Goal: Information Seeking & Learning: Check status

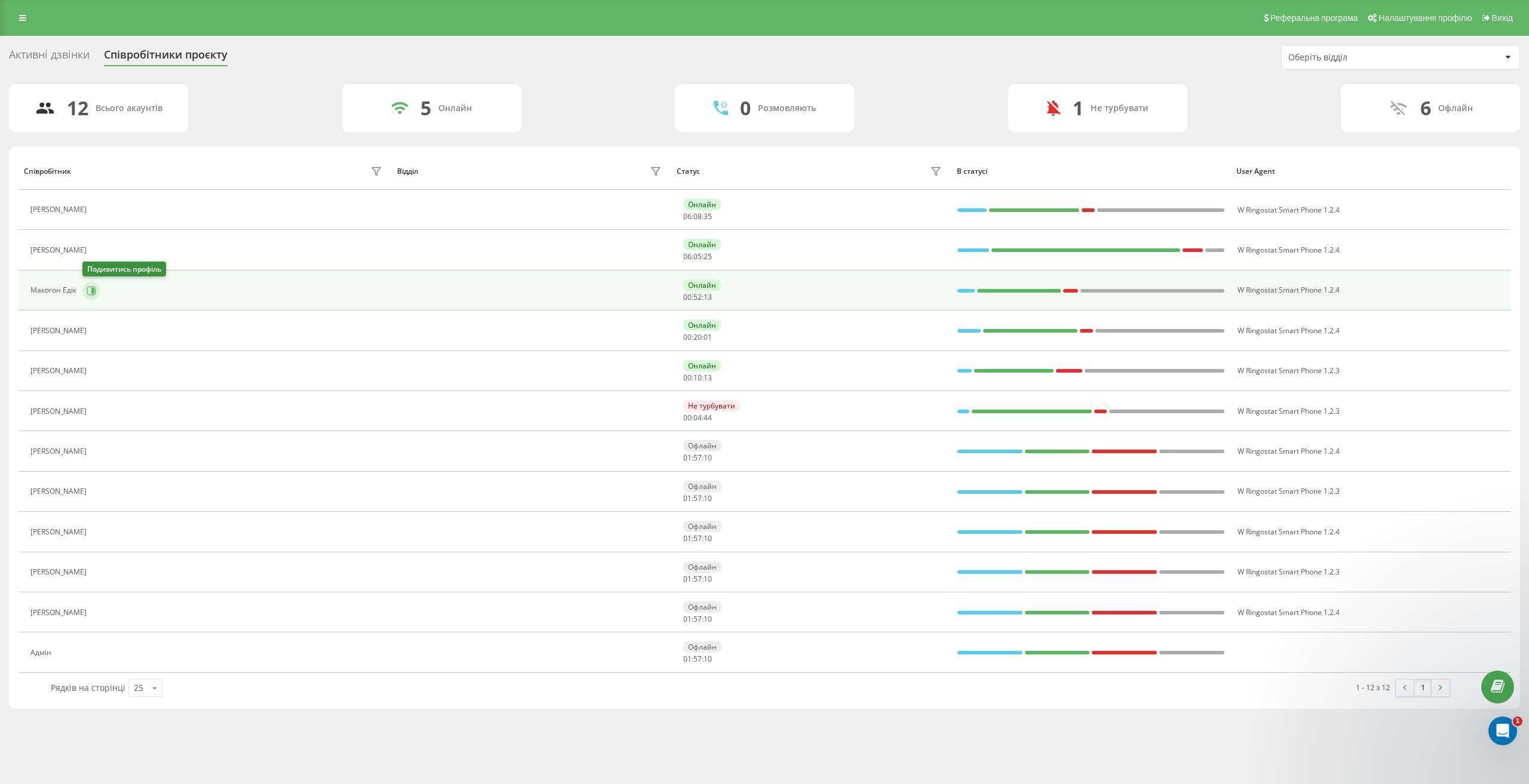
click at [95, 292] on icon at bounding box center [92, 291] width 9 height 9
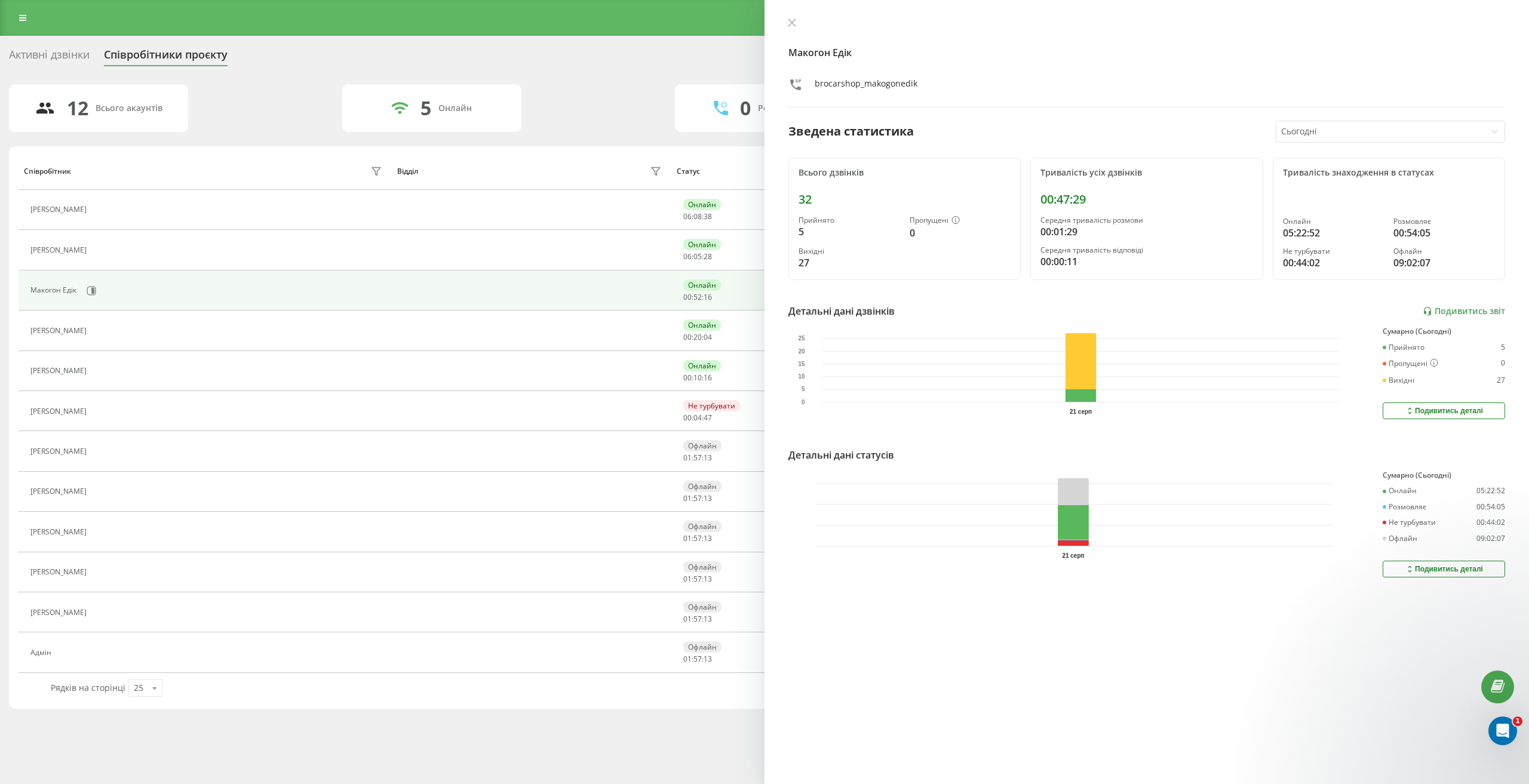
click at [1342, 118] on div "Макогон Едік brocarshop_makogonedik Зведена статистика Сьогодні Всього дзвінків…" at bounding box center [1146, 392] width 764 height 784
click at [1343, 134] on div at bounding box center [1381, 132] width 200 height 14
click at [1324, 170] on div "Останні 3 дні" at bounding box center [1391, 173] width 228 height 19
click at [1440, 570] on div "Подивитись деталі" at bounding box center [1444, 569] width 78 height 10
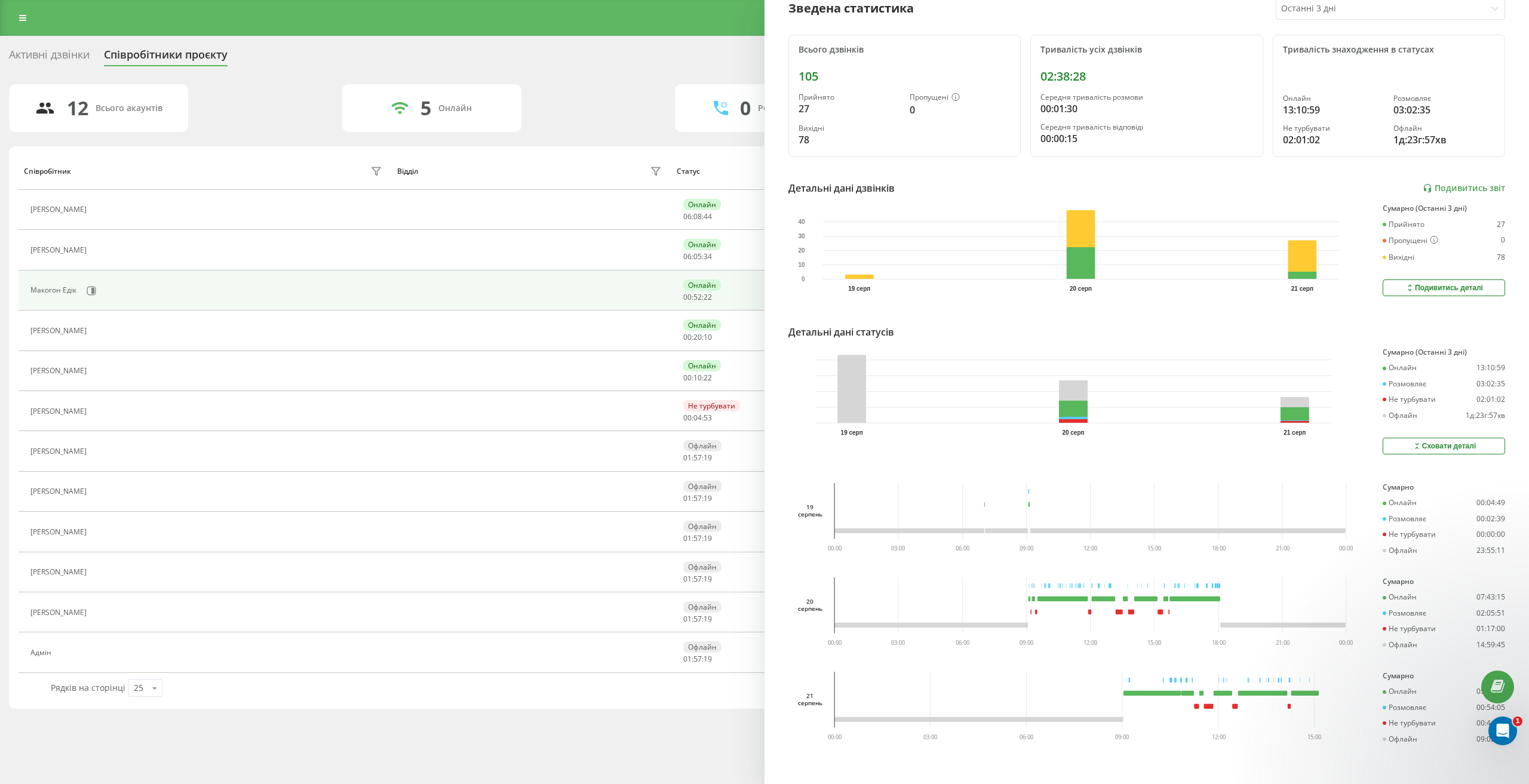
scroll to position [132, 0]
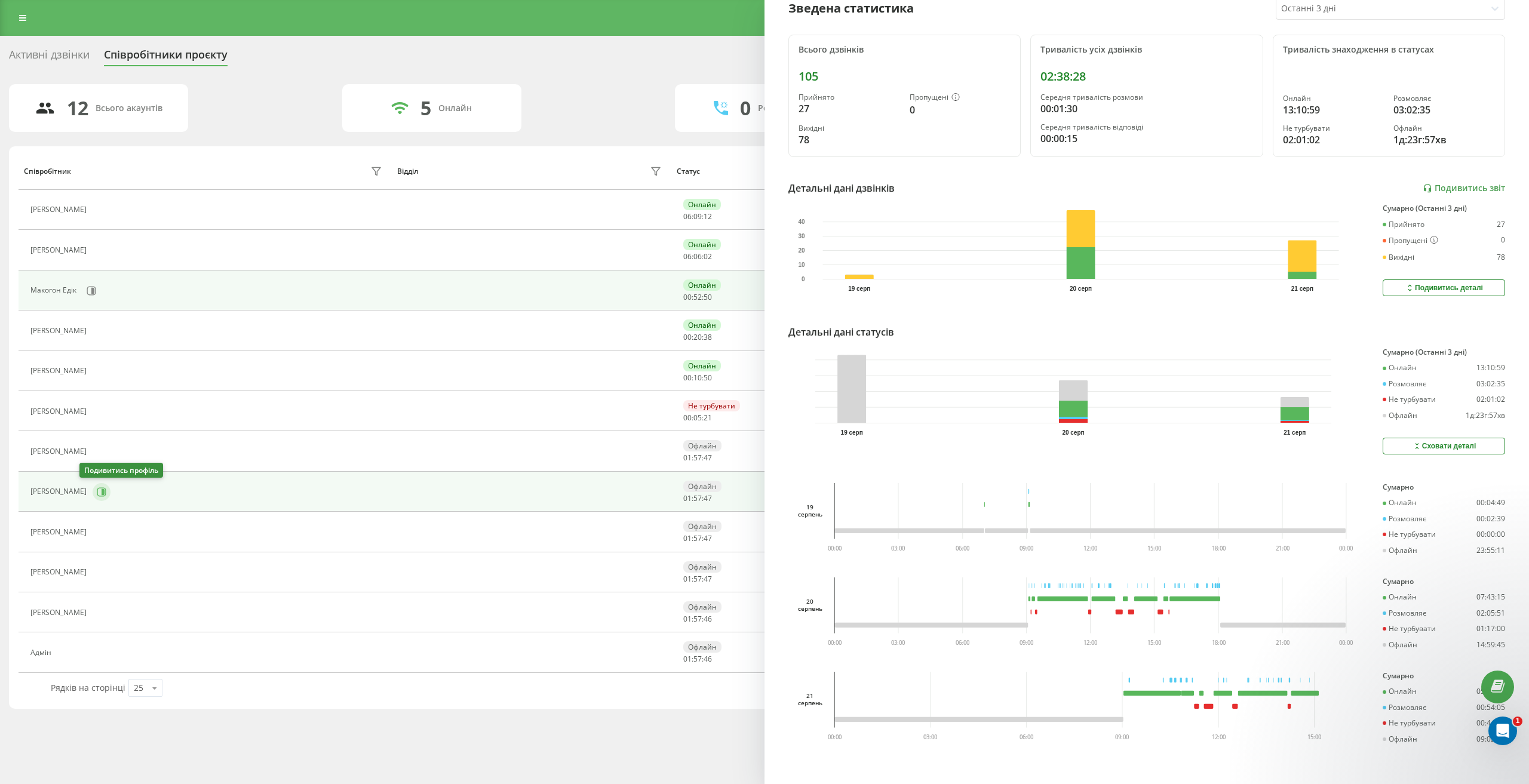
click at [97, 494] on icon at bounding box center [101, 491] width 10 height 10
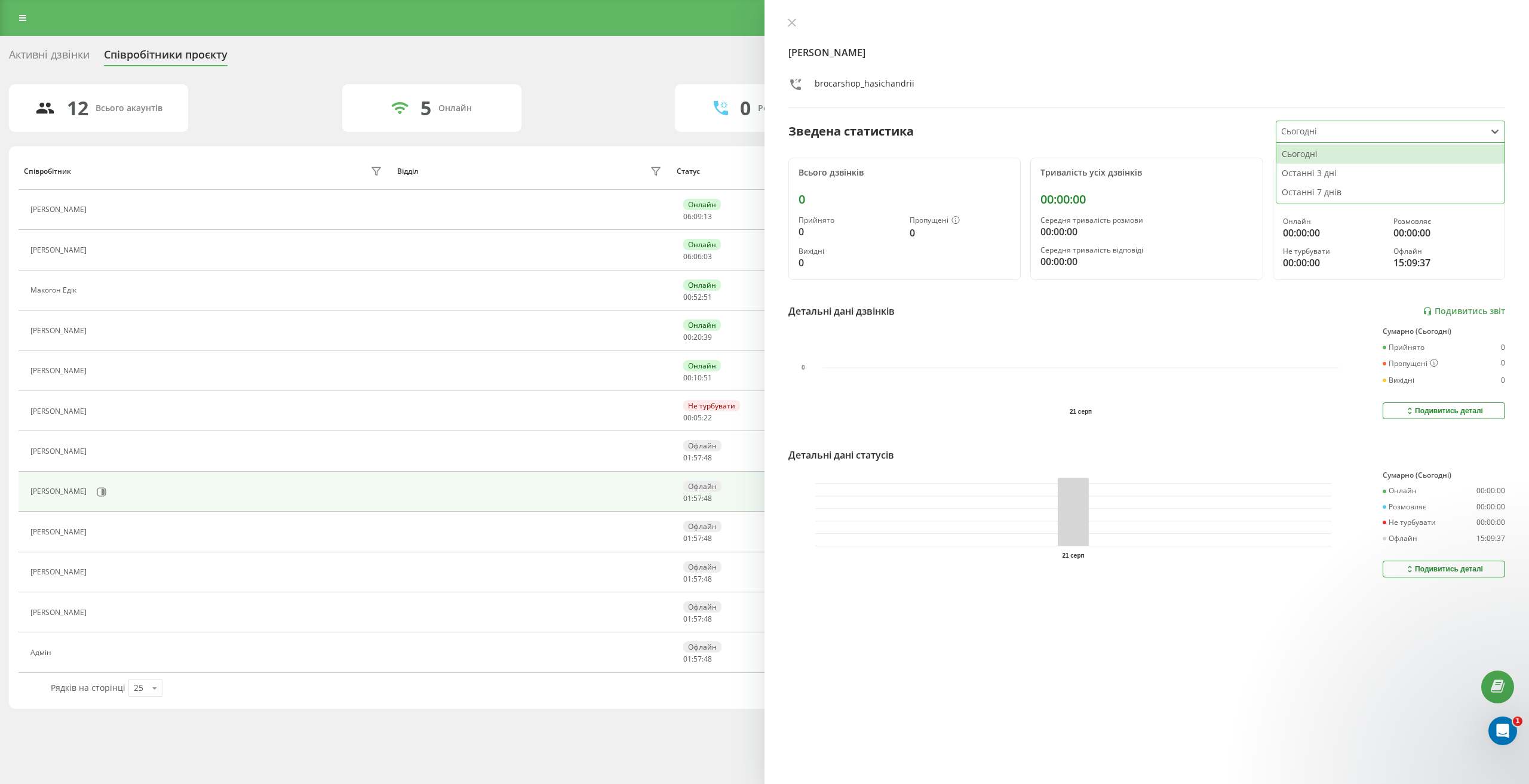
click at [1363, 138] on div at bounding box center [1381, 132] width 200 height 14
drag, startPoint x: 1354, startPoint y: 185, endPoint x: 1361, endPoint y: 166, distance: 20.2
click at [1361, 166] on div "Сьогодні Останні 3 дні Останні 7 днів" at bounding box center [1391, 173] width 228 height 61
click at [1361, 166] on div "Останні 3 дні" at bounding box center [1391, 173] width 228 height 19
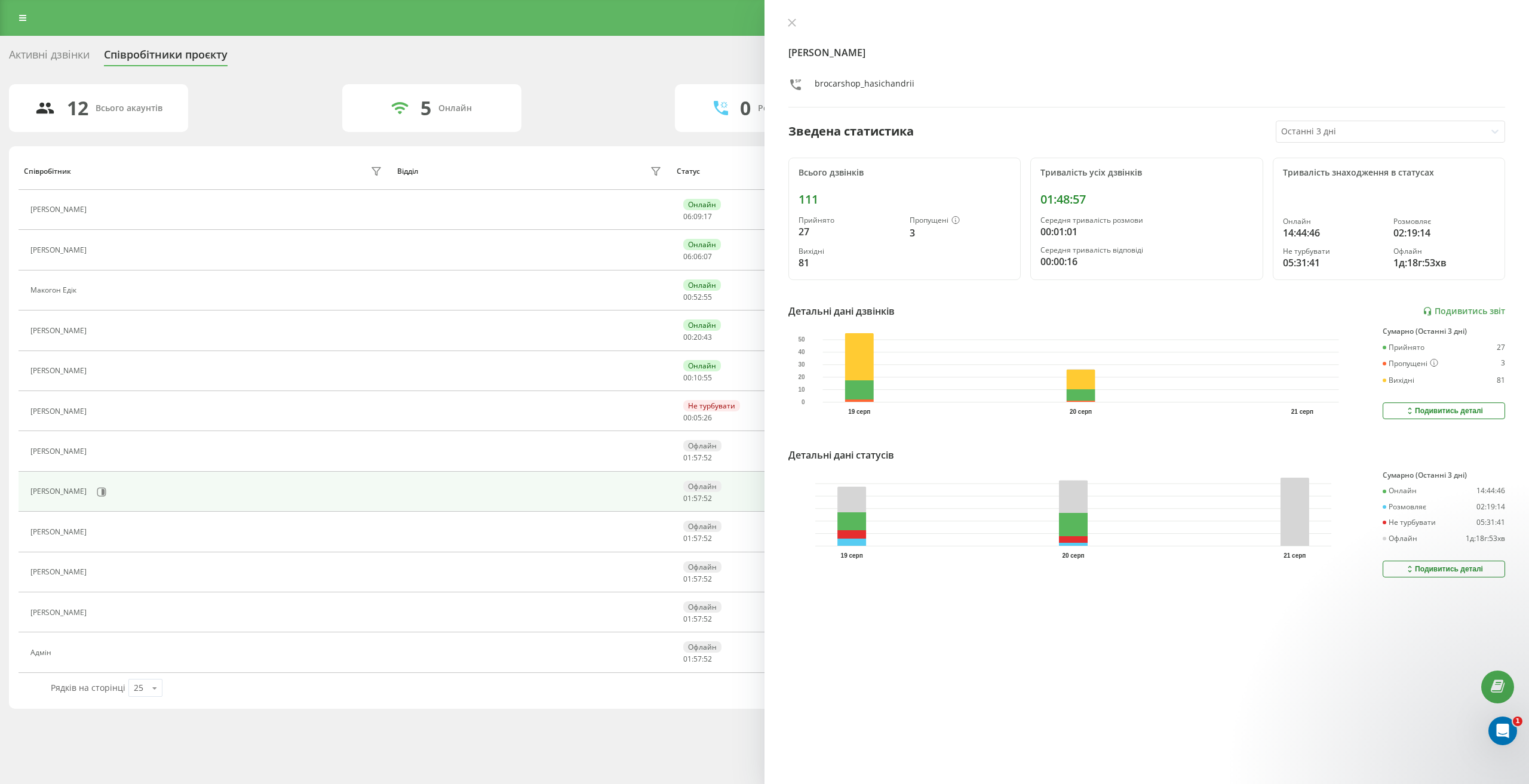
click at [1447, 569] on div "Подивитись деталі" at bounding box center [1444, 569] width 78 height 10
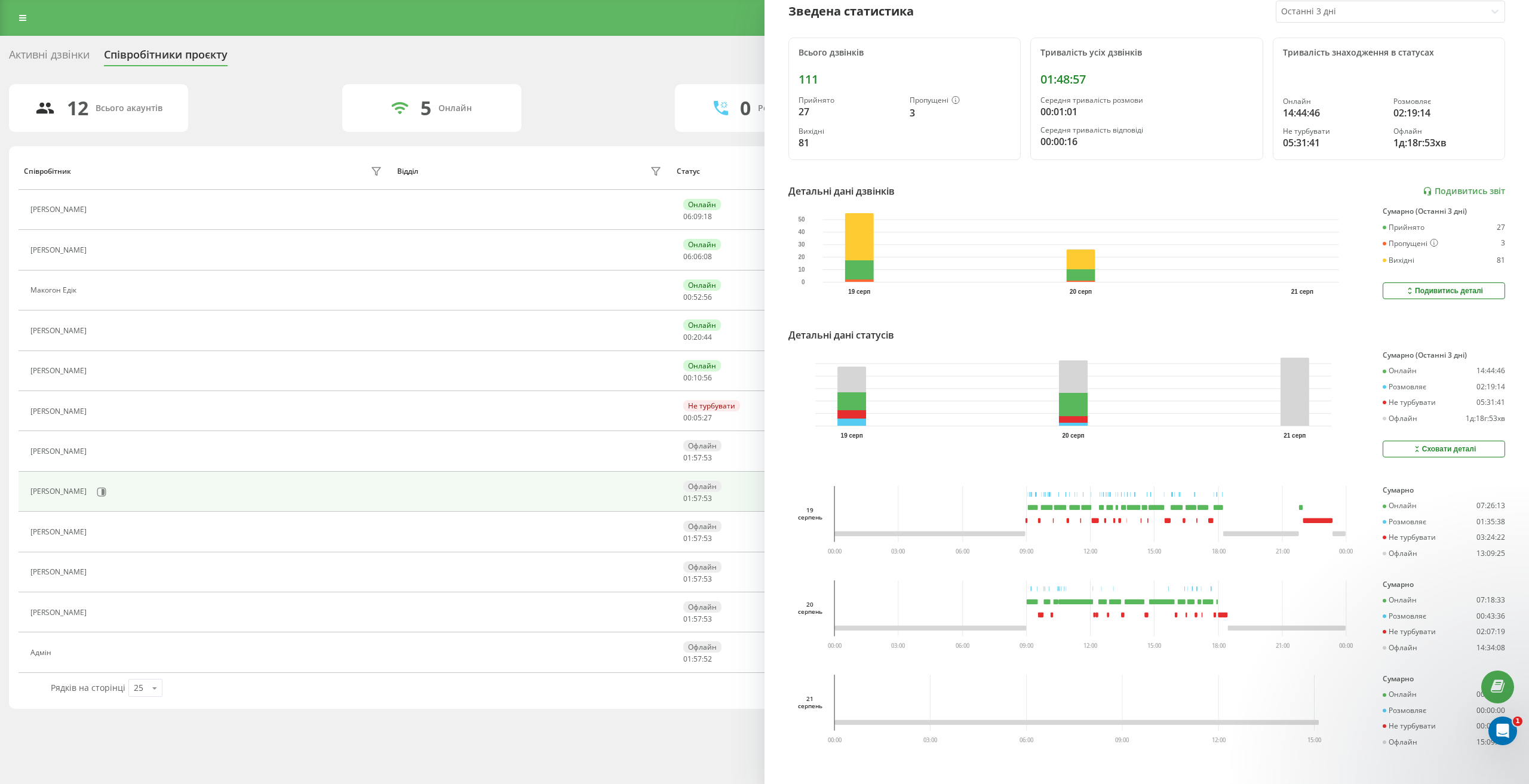
scroll to position [132, 0]
click at [99, 410] on icon at bounding box center [101, 411] width 3 height 6
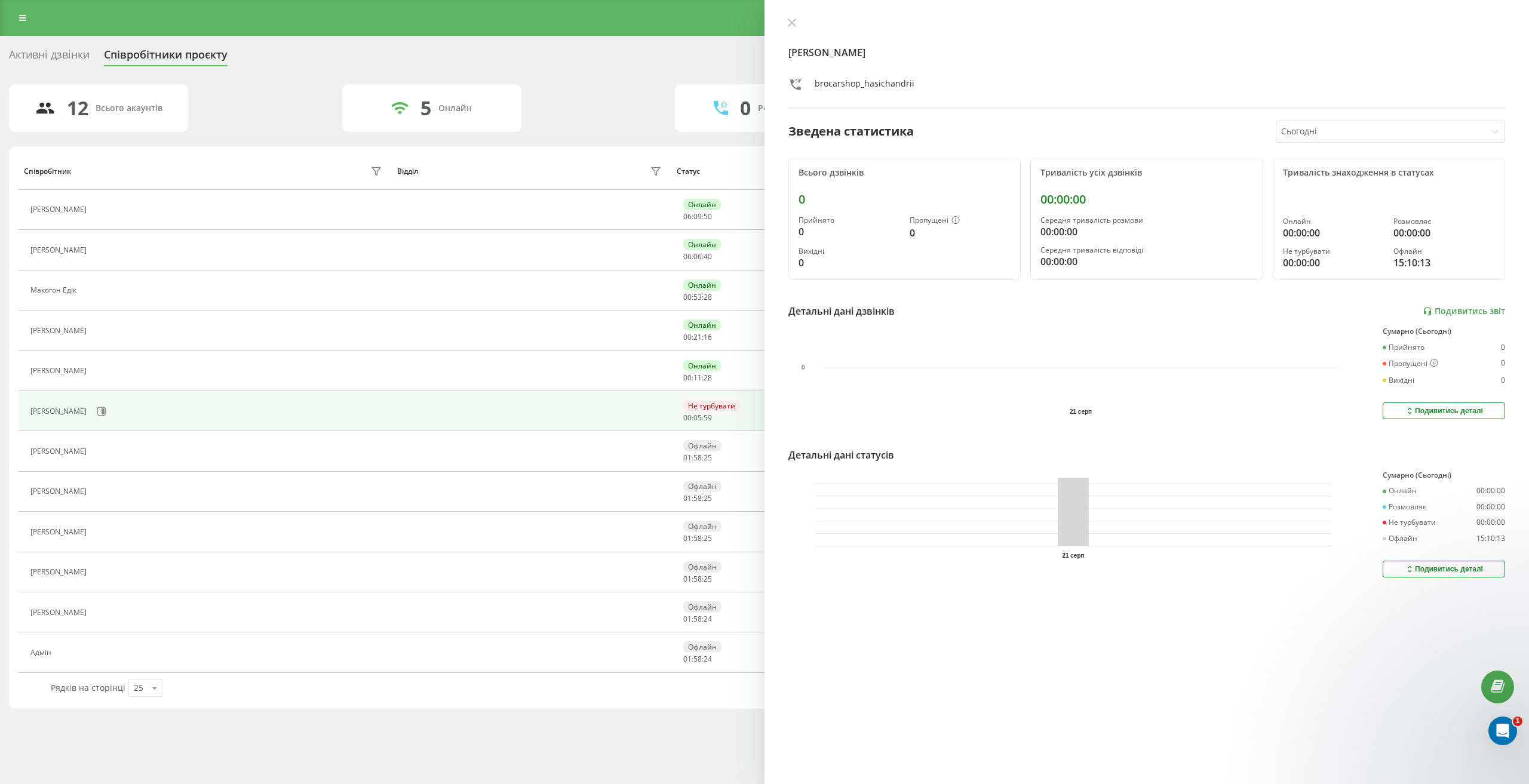
click at [1283, 119] on div "Гасіч Андрій brocarshop_hasichandrii Зведена статистика Сьогодні Всього дзвінкі…" at bounding box center [1146, 392] width 764 height 784
click at [1296, 134] on div at bounding box center [1381, 132] width 200 height 14
click at [1307, 177] on div "Останні 3 дні" at bounding box center [1391, 173] width 228 height 19
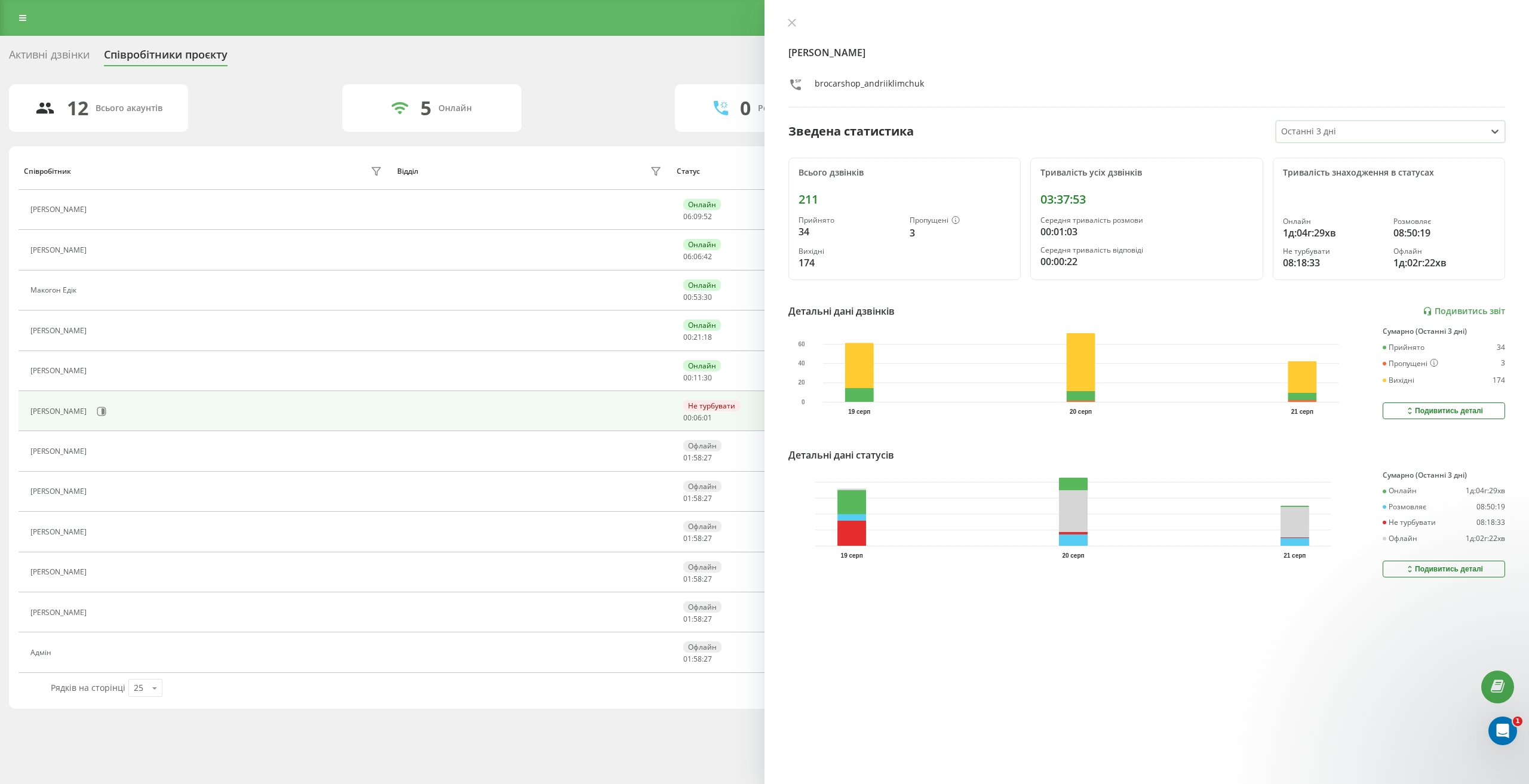
click at [1421, 567] on div "Подивитись деталі" at bounding box center [1444, 569] width 78 height 10
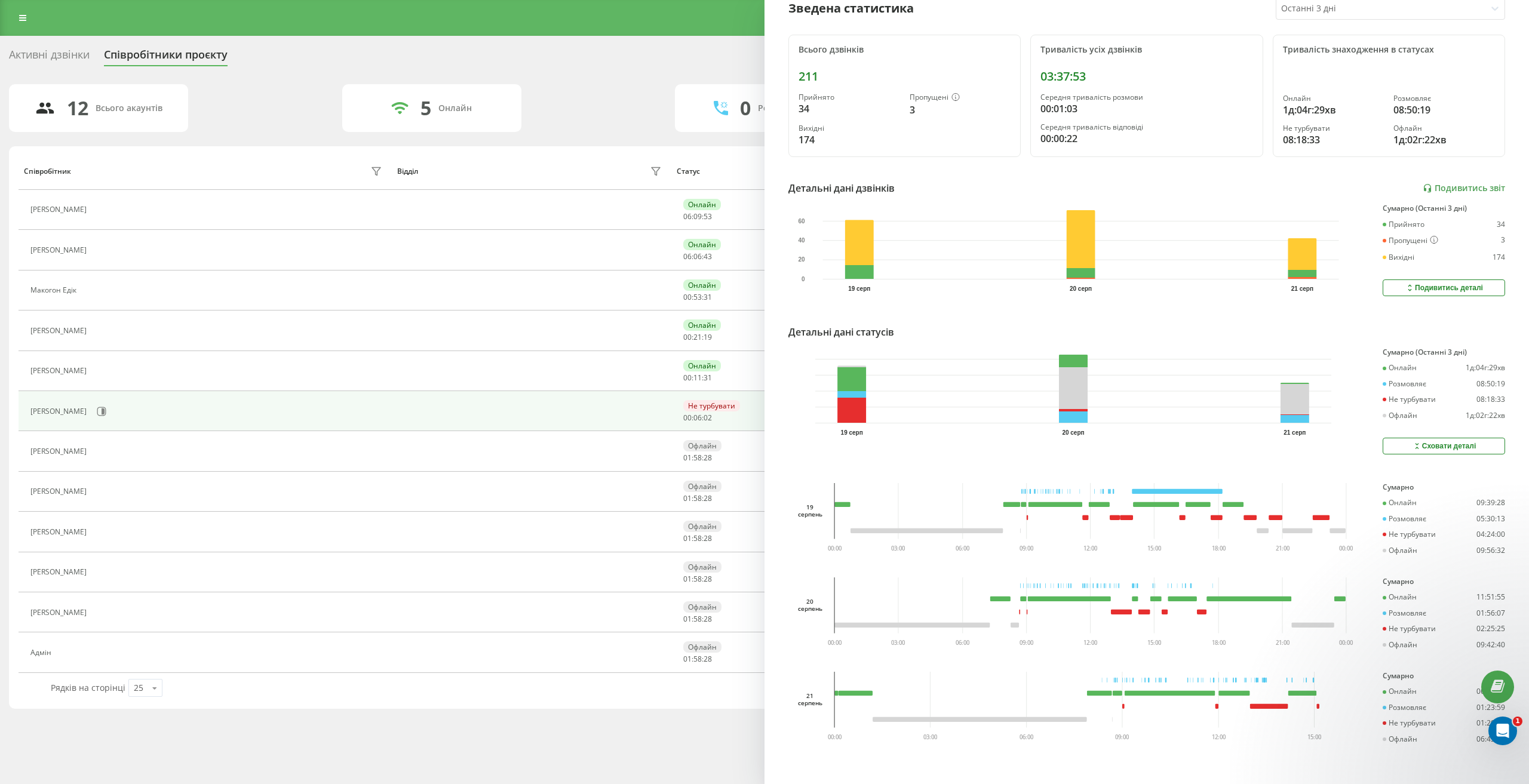
scroll to position [132, 0]
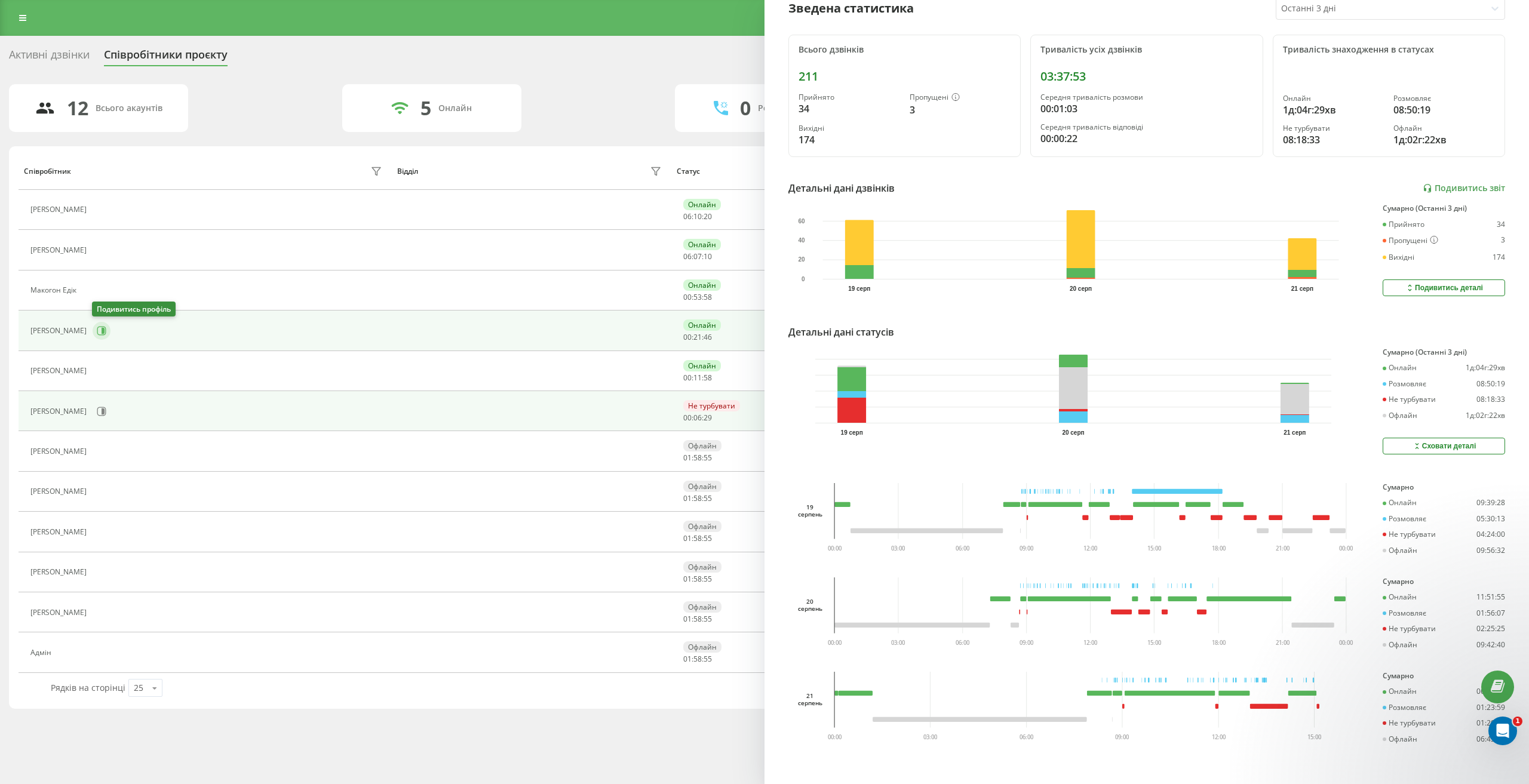
click at [100, 337] on button at bounding box center [101, 331] width 18 height 18
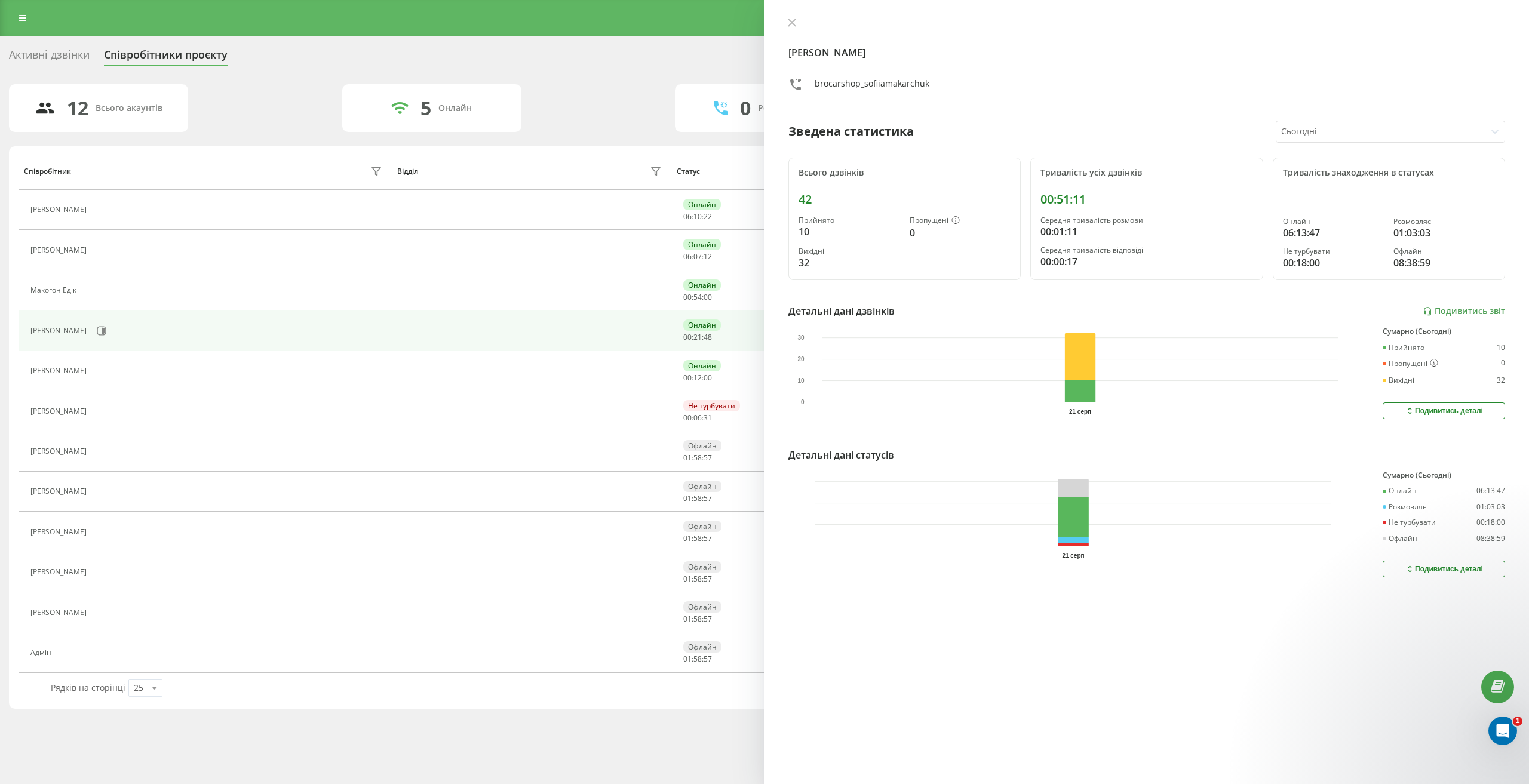
click at [1299, 135] on div at bounding box center [1381, 132] width 200 height 14
click at [1297, 177] on div "Останні 3 дні" at bounding box center [1391, 173] width 228 height 19
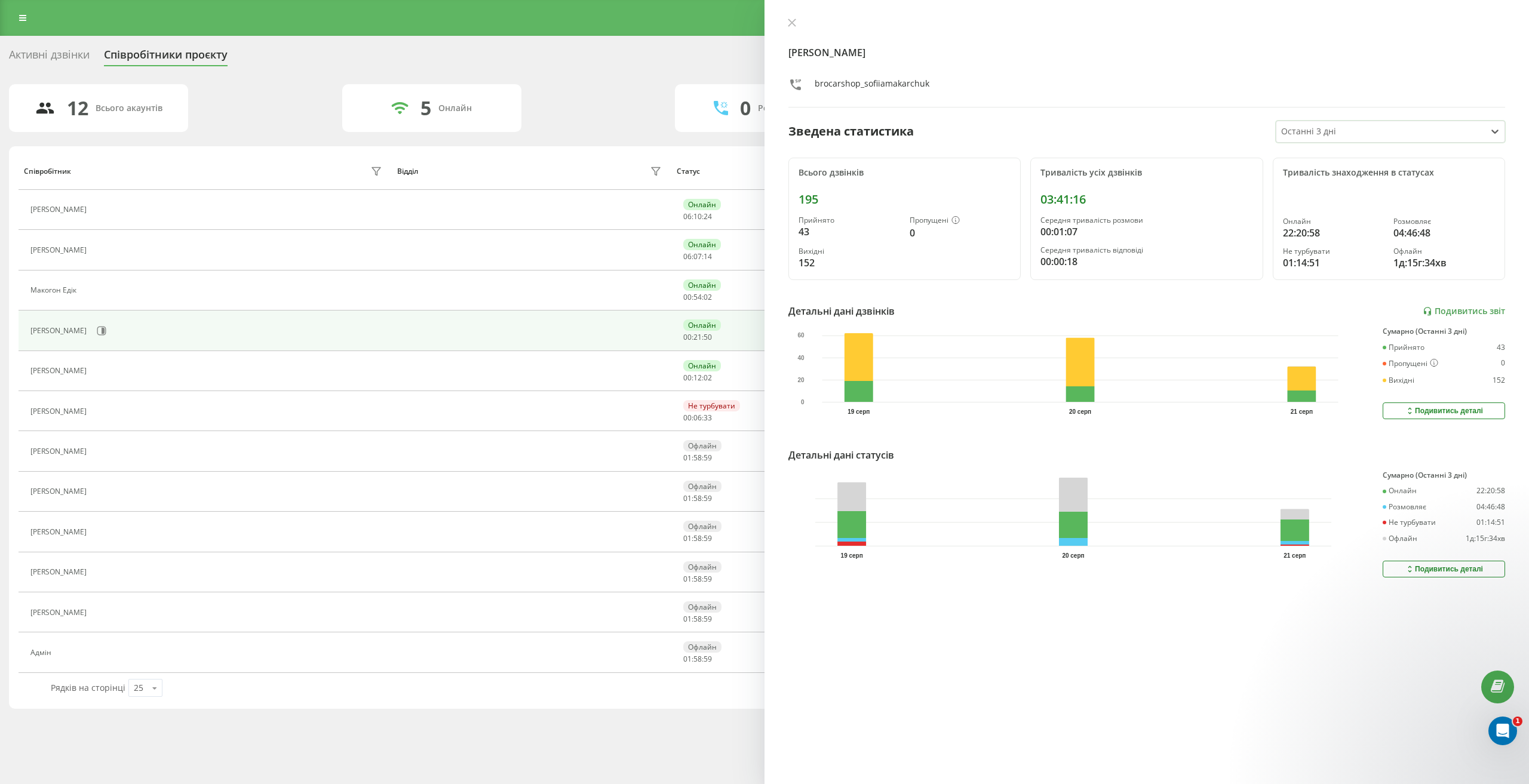
click at [1439, 569] on div "Подивитись деталі" at bounding box center [1444, 569] width 78 height 10
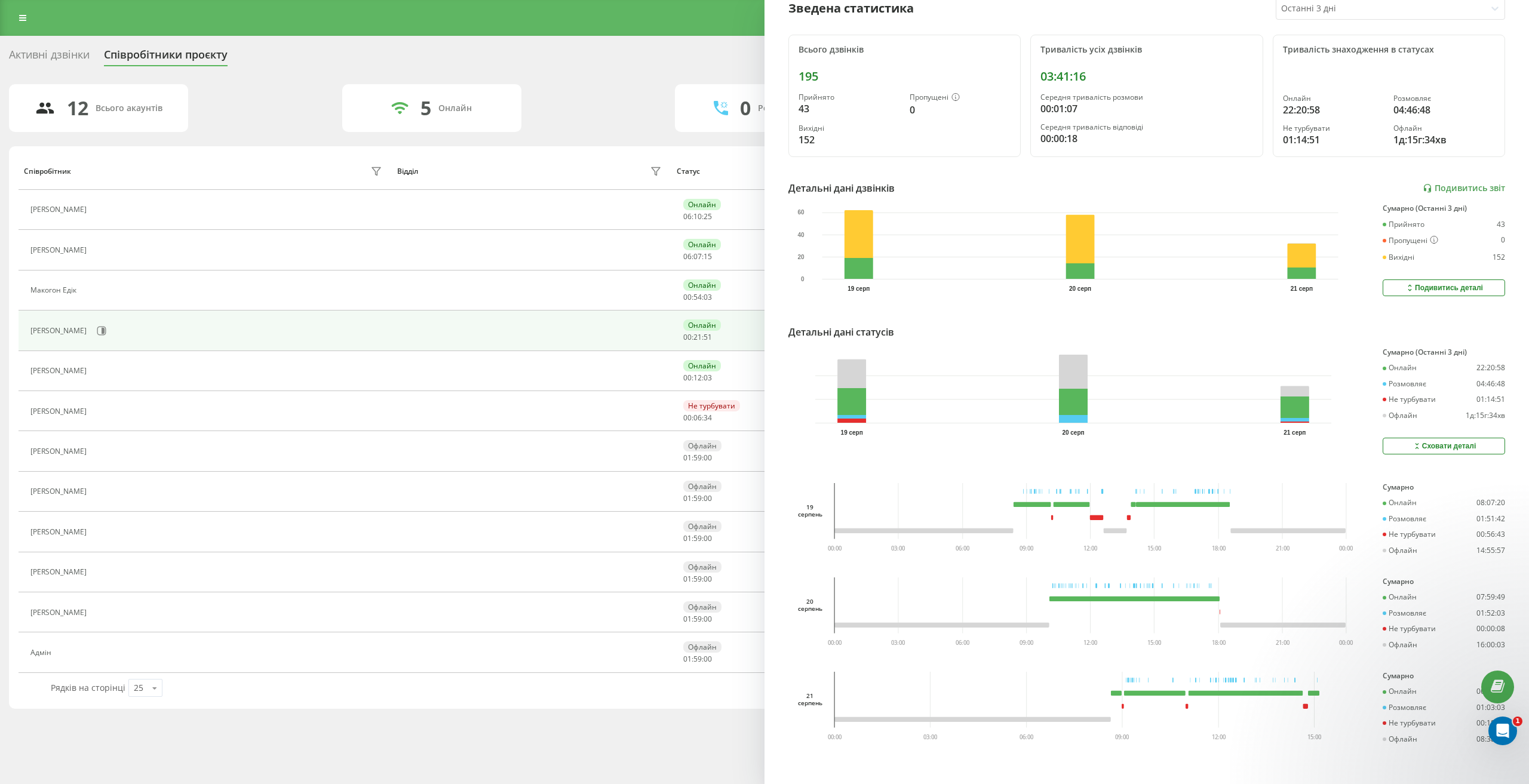
scroll to position [132, 0]
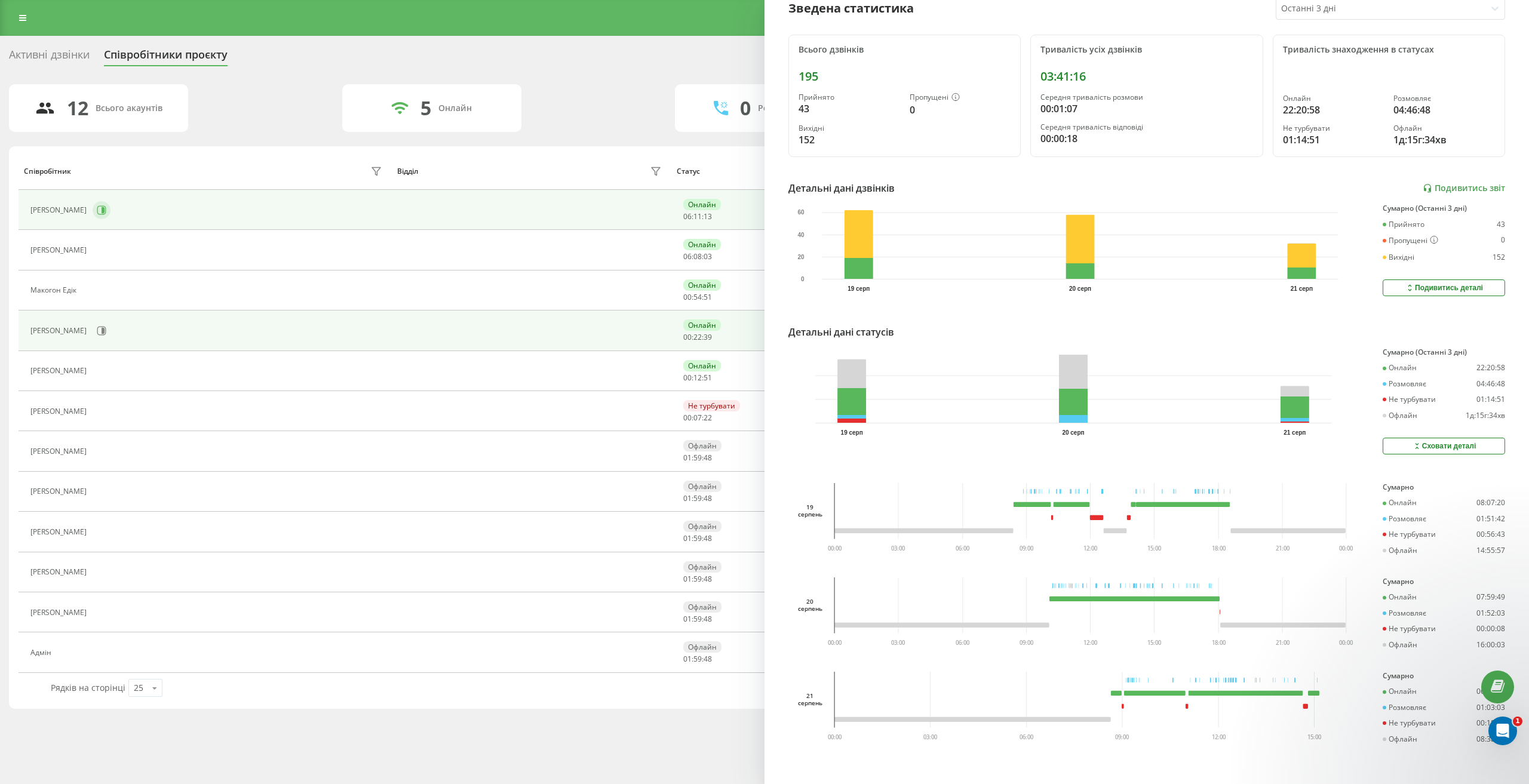
click at [106, 214] on icon at bounding box center [102, 210] width 9 height 9
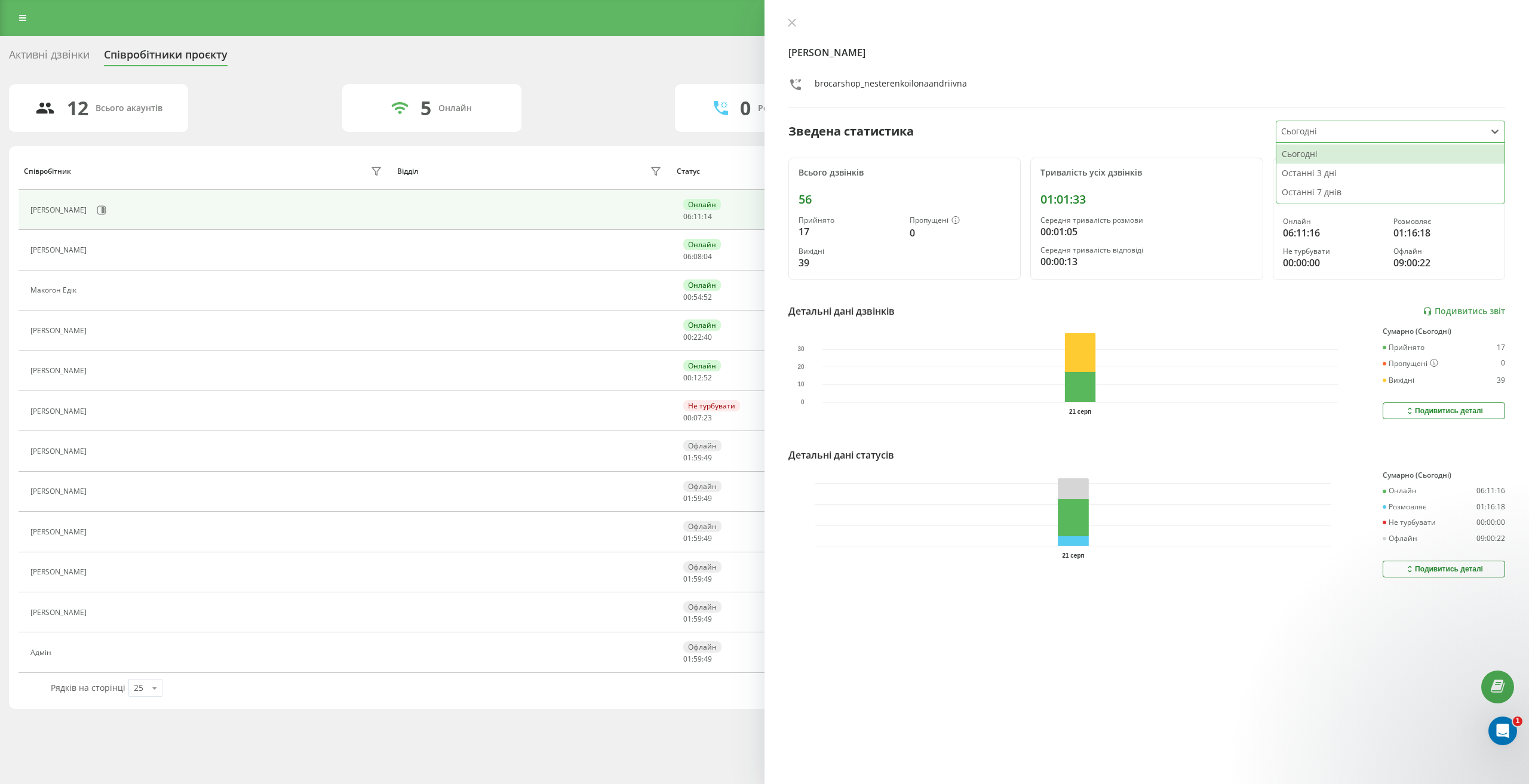
click at [1334, 121] on div "Сьогодні" at bounding box center [1381, 131] width 209 height 21
click at [1320, 176] on div "Останні 3 дні" at bounding box center [1391, 173] width 228 height 19
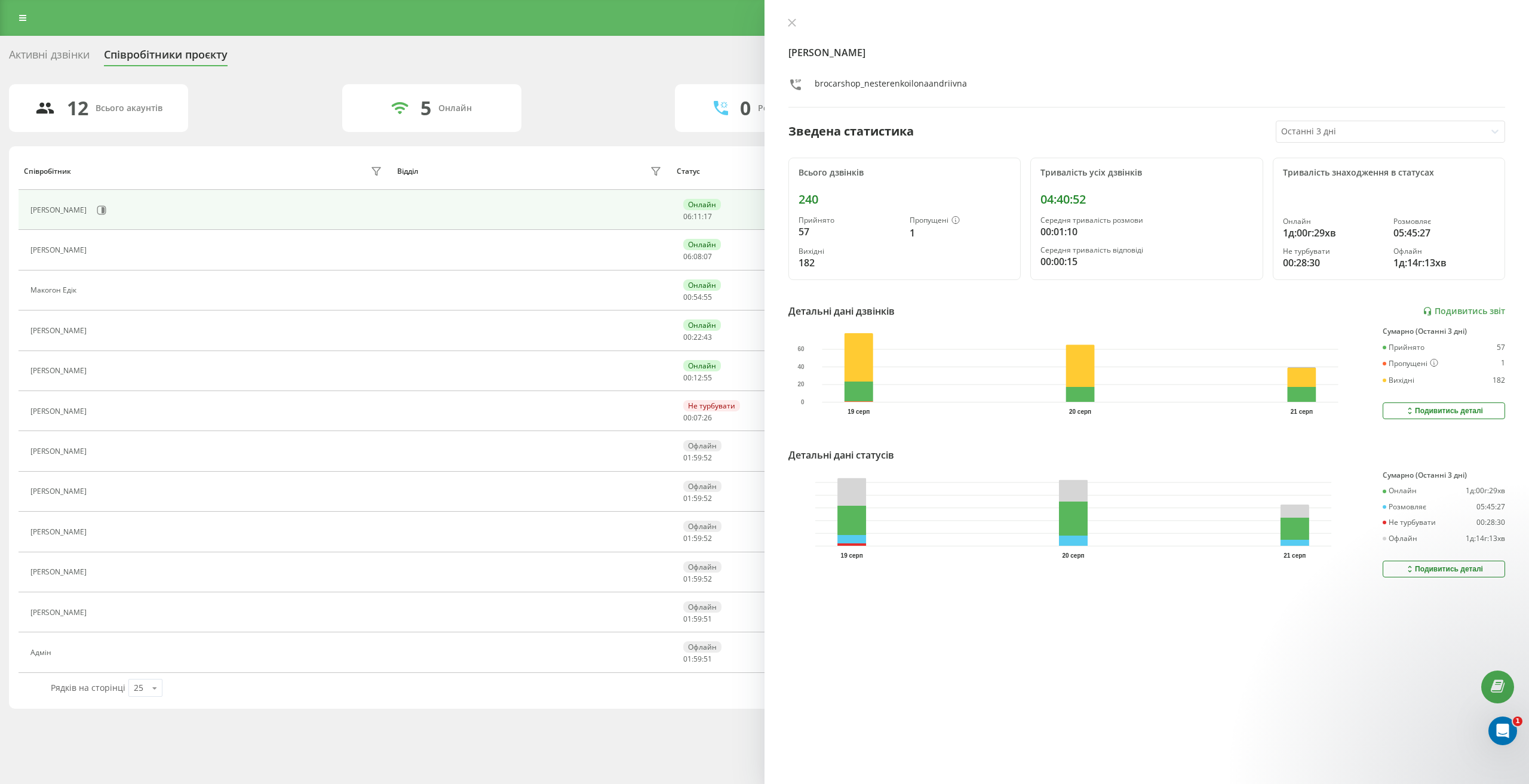
click at [1454, 564] on div "Подивитись деталі" at bounding box center [1444, 569] width 78 height 10
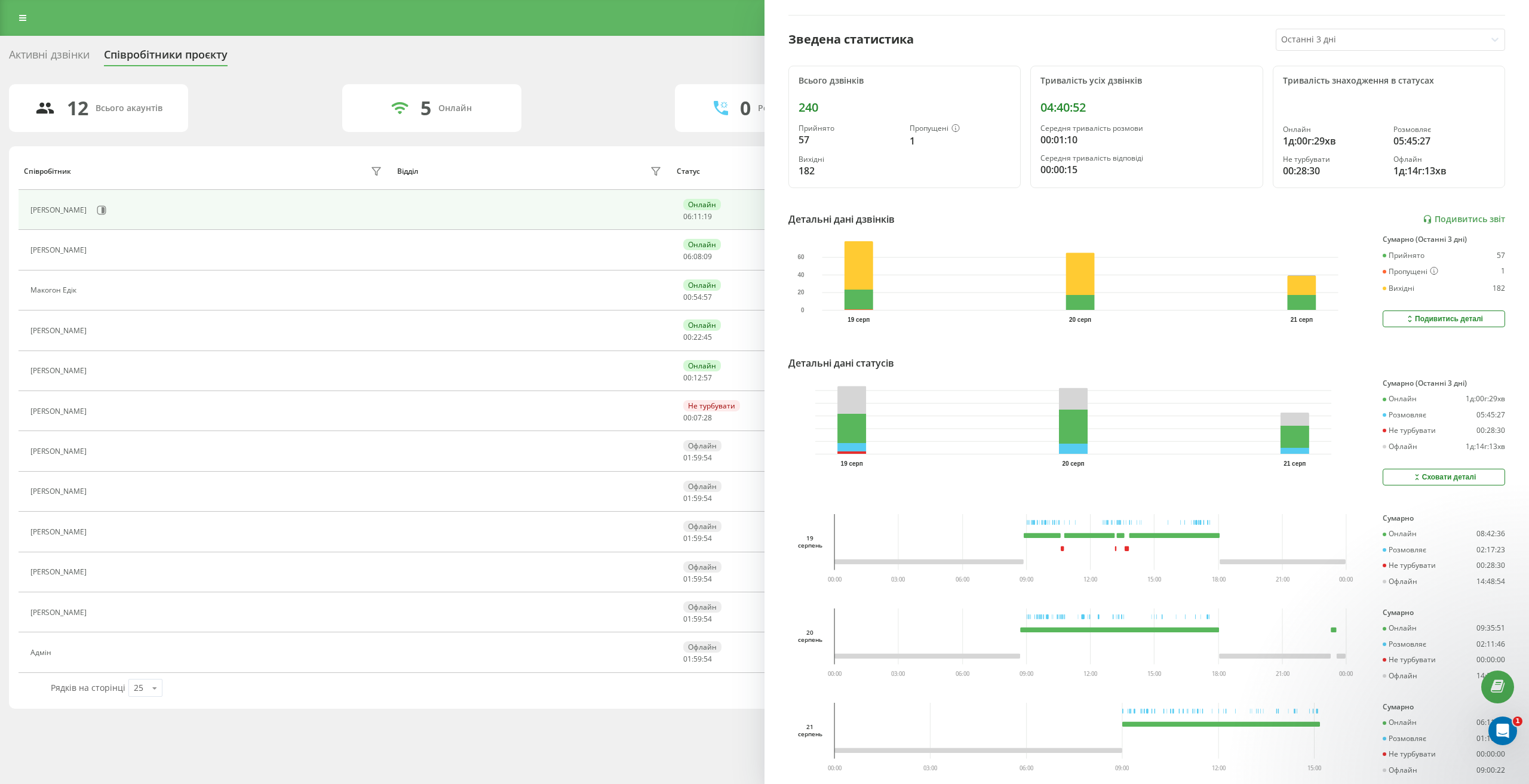
scroll to position [132, 0]
